Goal: Obtain resource: Download file/media

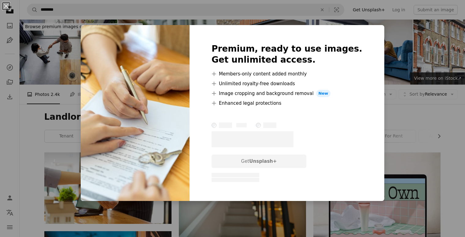
scroll to position [263, 0]
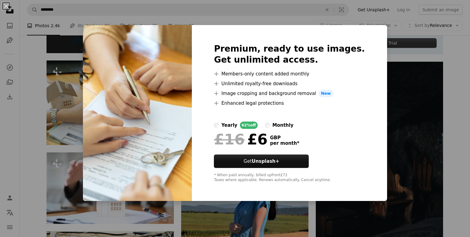
click at [389, 65] on div "An X shape Premium, ready to use images. Get unlimited access. A plus sign Memb…" at bounding box center [235, 118] width 470 height 237
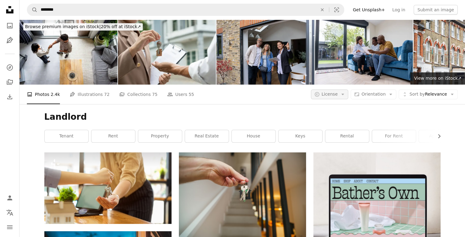
click at [346, 93] on icon "Arrow down" at bounding box center [343, 95] width 6 height 6
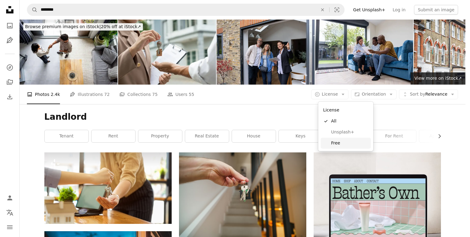
click at [333, 144] on span "Free" at bounding box center [349, 143] width 37 height 6
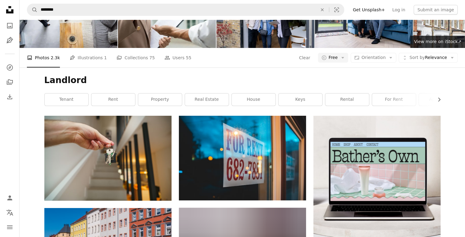
scroll to position [37, 0]
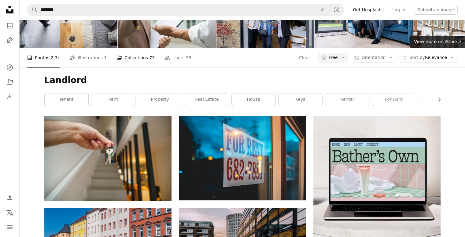
click at [122, 53] on link "A stack of folders Collections 75" at bounding box center [136, 58] width 38 height 20
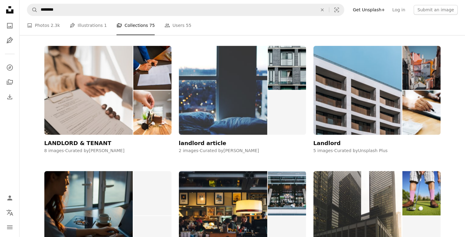
scroll to position [446, 0]
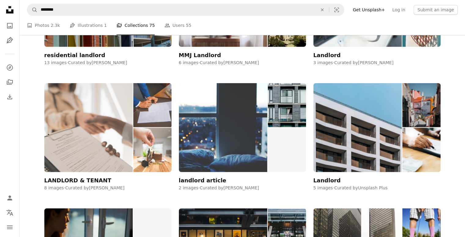
click at [152, 163] on img at bounding box center [152, 150] width 38 height 44
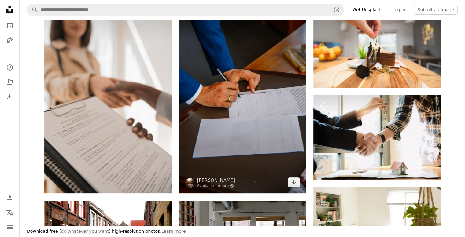
scroll to position [105, 0]
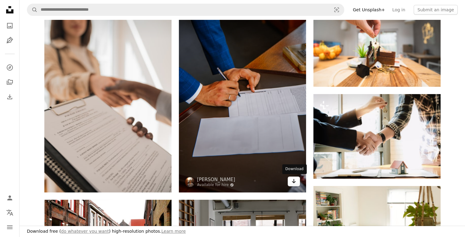
click at [293, 184] on icon "Arrow pointing down" at bounding box center [294, 181] width 5 height 7
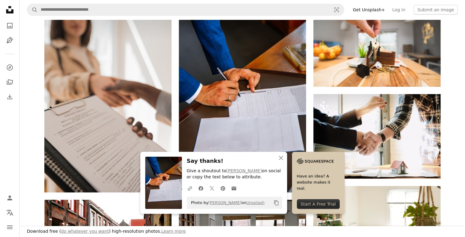
click at [457, 86] on div "Plus sign for Unsplash+ A heart A plus sign [PERSON_NAME] For Unsplash+ A lock …" at bounding box center [243, 240] width 446 height 476
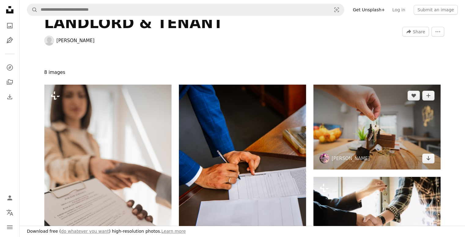
scroll to position [22, 0]
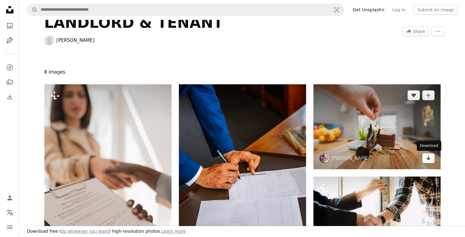
click at [426, 159] on icon "Arrow pointing down" at bounding box center [428, 158] width 5 height 7
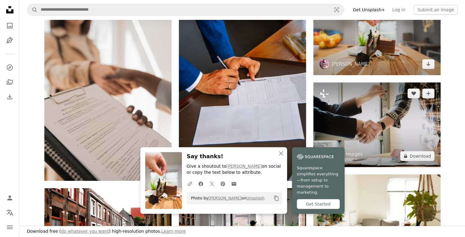
scroll to position [116, 0]
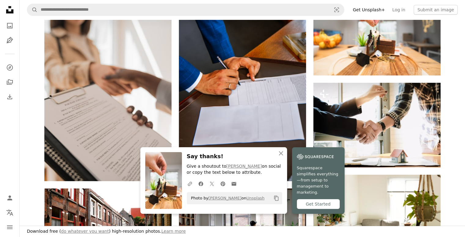
click at [455, 126] on div "Plus sign for Unsplash+ A heart A plus sign [PERSON_NAME] For Unsplash+ A lock …" at bounding box center [243, 229] width 446 height 476
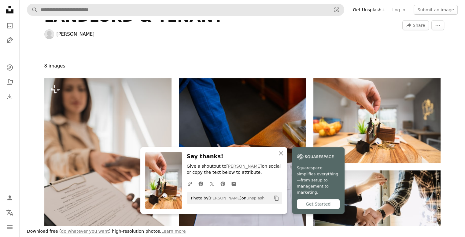
scroll to position [0, 0]
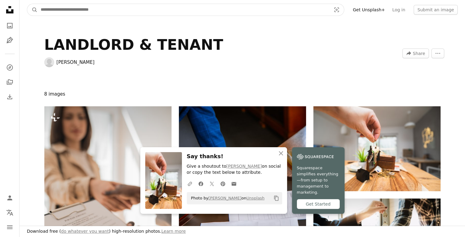
click at [116, 13] on input "Find visuals sitewide" at bounding box center [184, 10] width 292 height 12
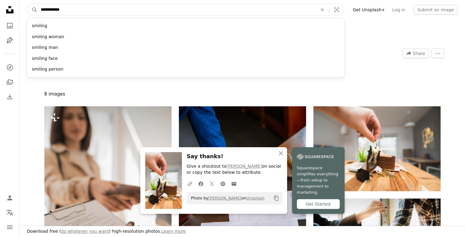
type input "**********"
click at [27, 4] on button "A magnifying glass" at bounding box center [32, 10] width 10 height 12
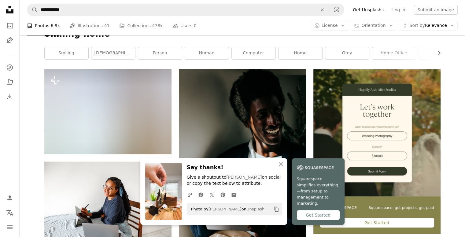
scroll to position [99, 0]
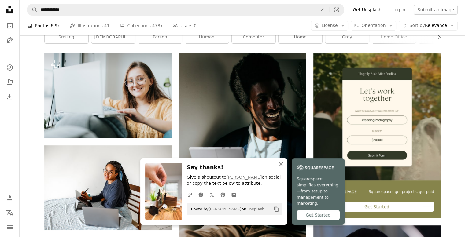
click at [282, 167] on icon "button" at bounding box center [281, 164] width 4 height 4
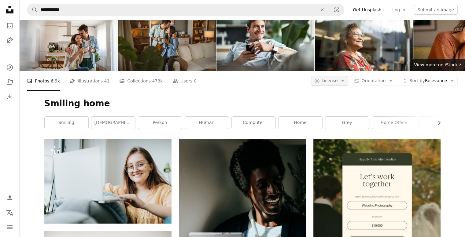
scroll to position [13, 0]
click at [346, 83] on icon "Arrow down" at bounding box center [343, 81] width 6 height 6
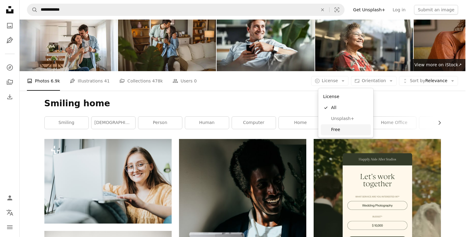
click at [339, 128] on span "Free" at bounding box center [349, 130] width 37 height 6
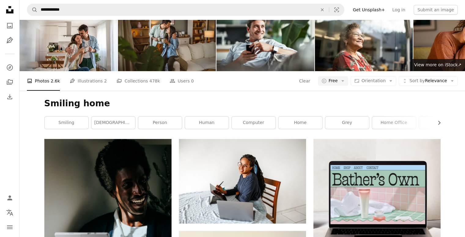
scroll to position [1125, 0]
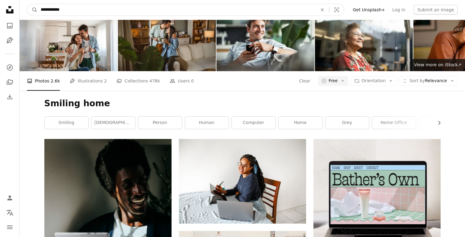
click at [117, 15] on input "**********" at bounding box center [177, 10] width 278 height 12
type input "**********"
click button "A magnifying glass" at bounding box center [32, 10] width 10 height 12
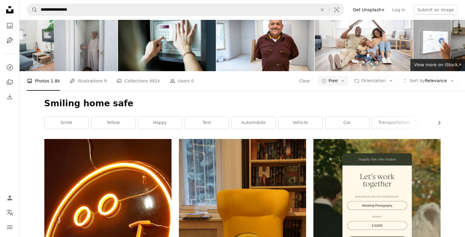
scroll to position [1518, 0]
